Goal: Task Accomplishment & Management: Manage account settings

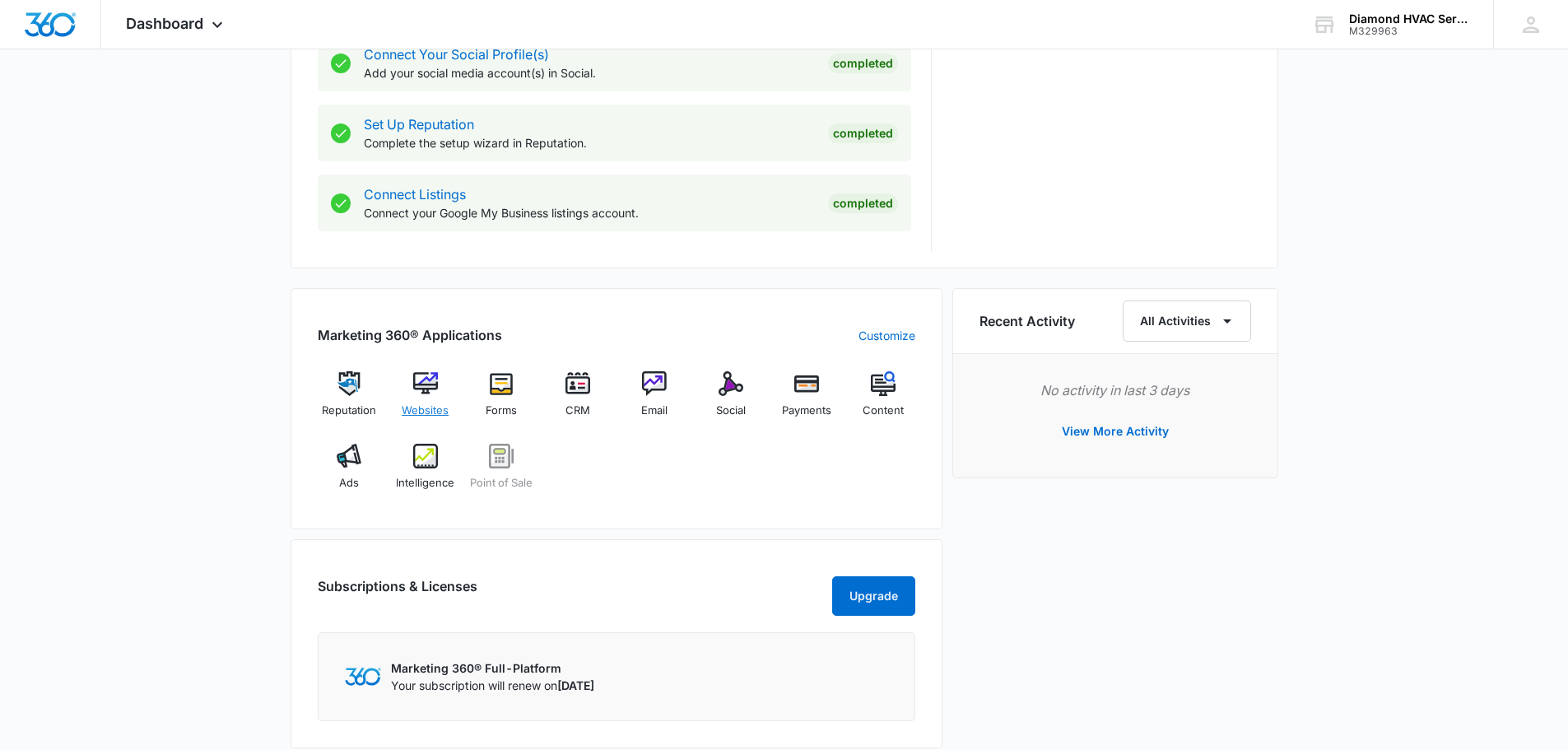
click at [437, 388] on img at bounding box center [426, 384] width 25 height 25
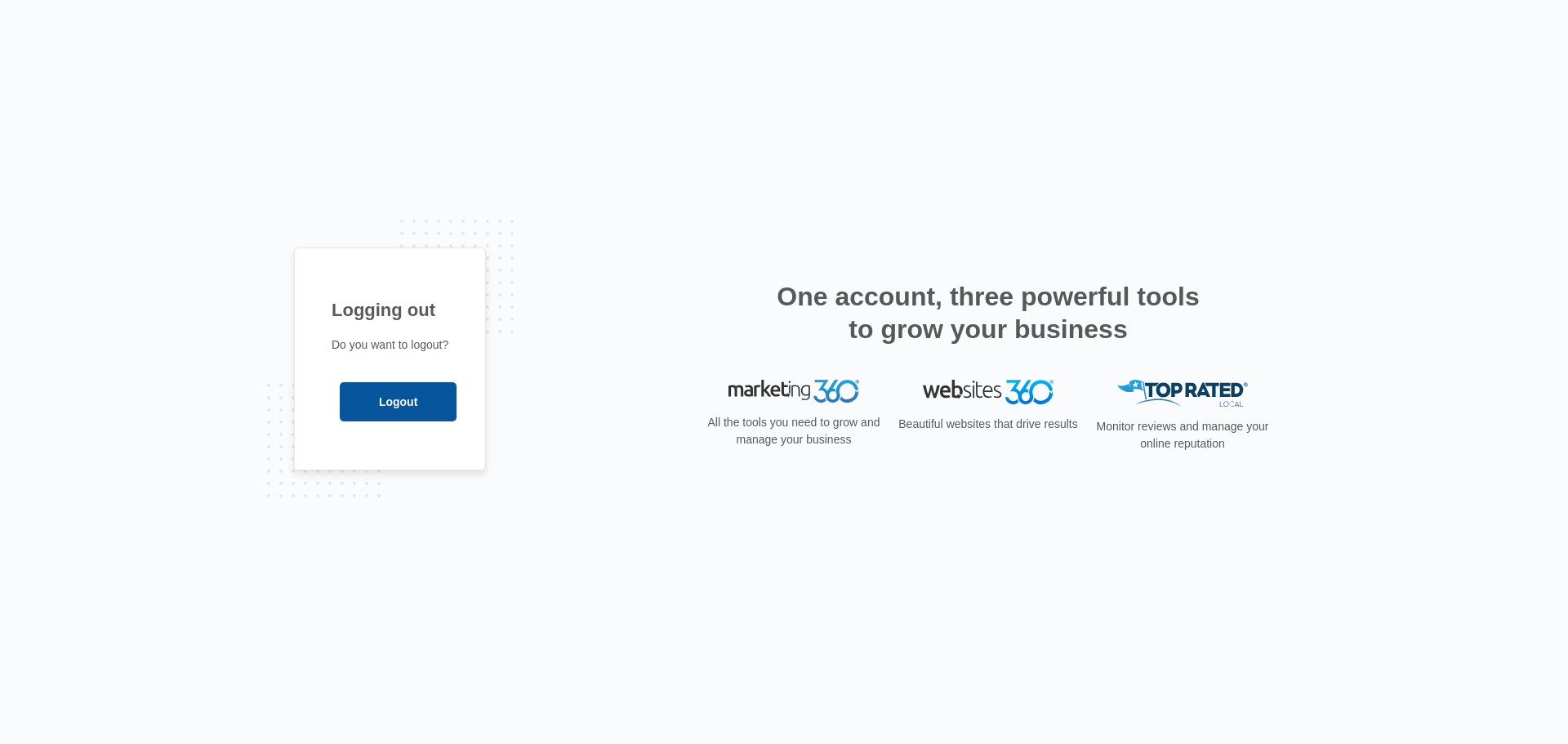
click at [347, 404] on input "Logout" at bounding box center [398, 402] width 117 height 39
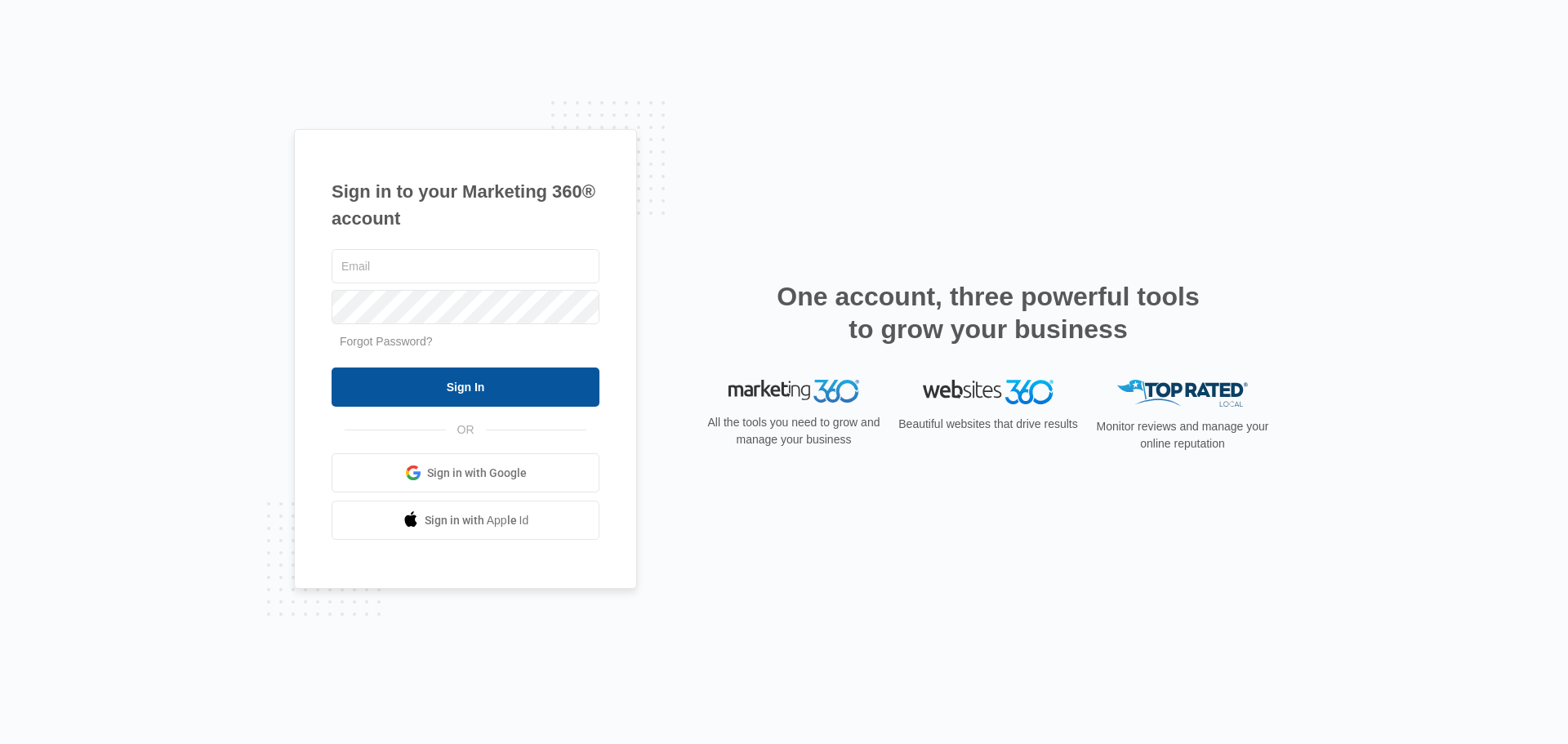
type input "[EMAIL_ADDRESS][DOMAIN_NAME]"
click at [440, 377] on input "Sign In" at bounding box center [465, 387] width 268 height 39
